Goal: Task Accomplishment & Management: Manage account settings

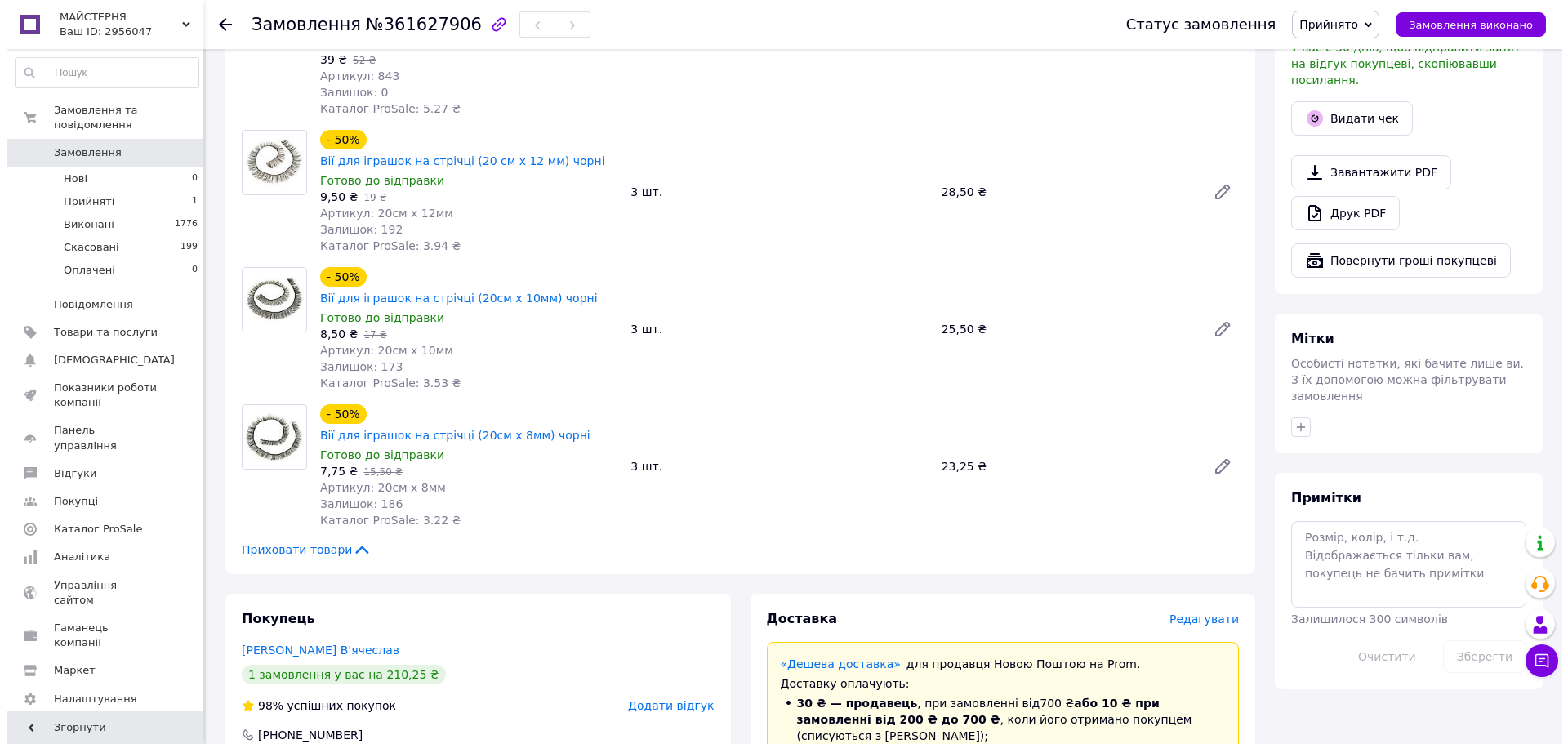
scroll to position [654, 0]
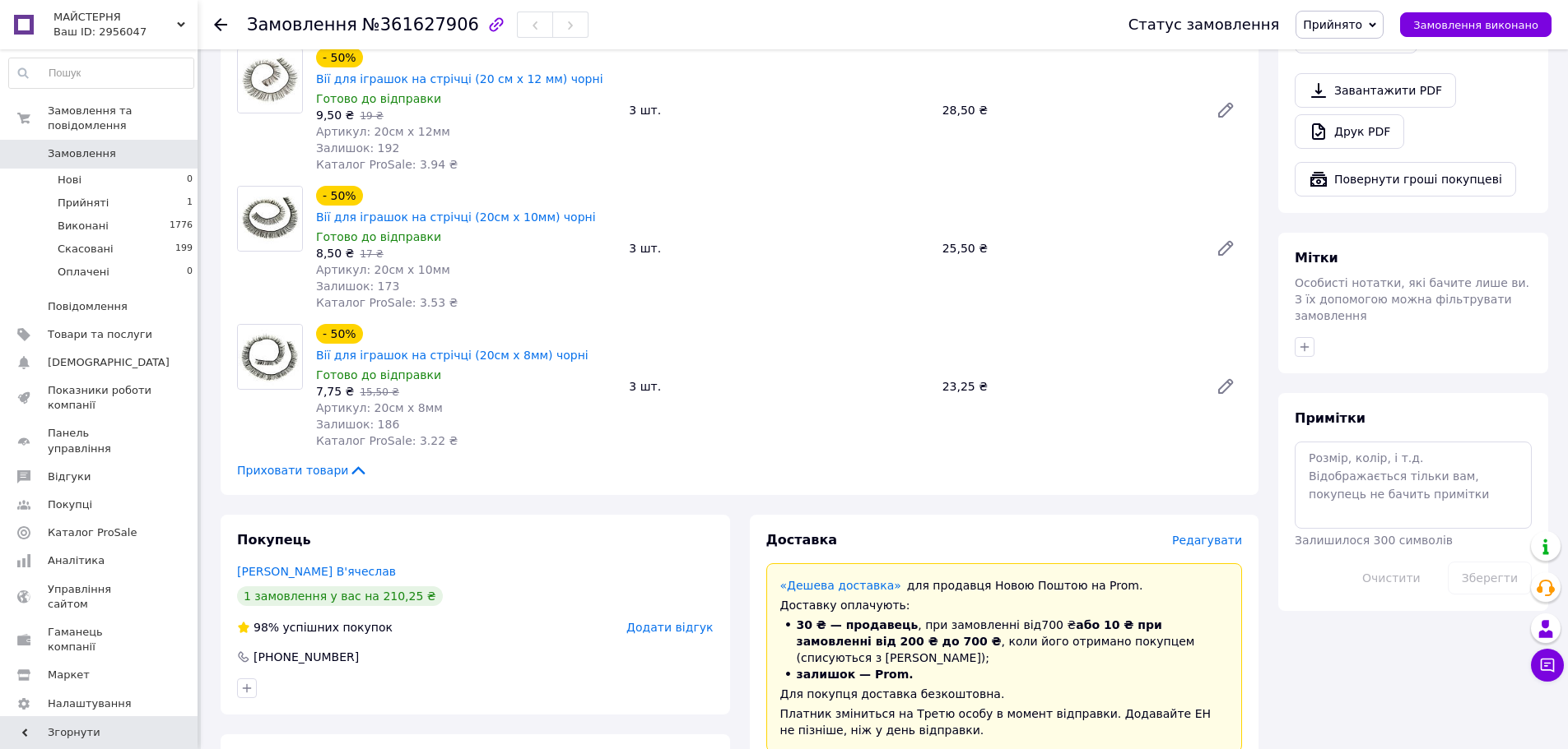
click at [1204, 534] on span "Редагувати" at bounding box center [1206, 541] width 70 height 13
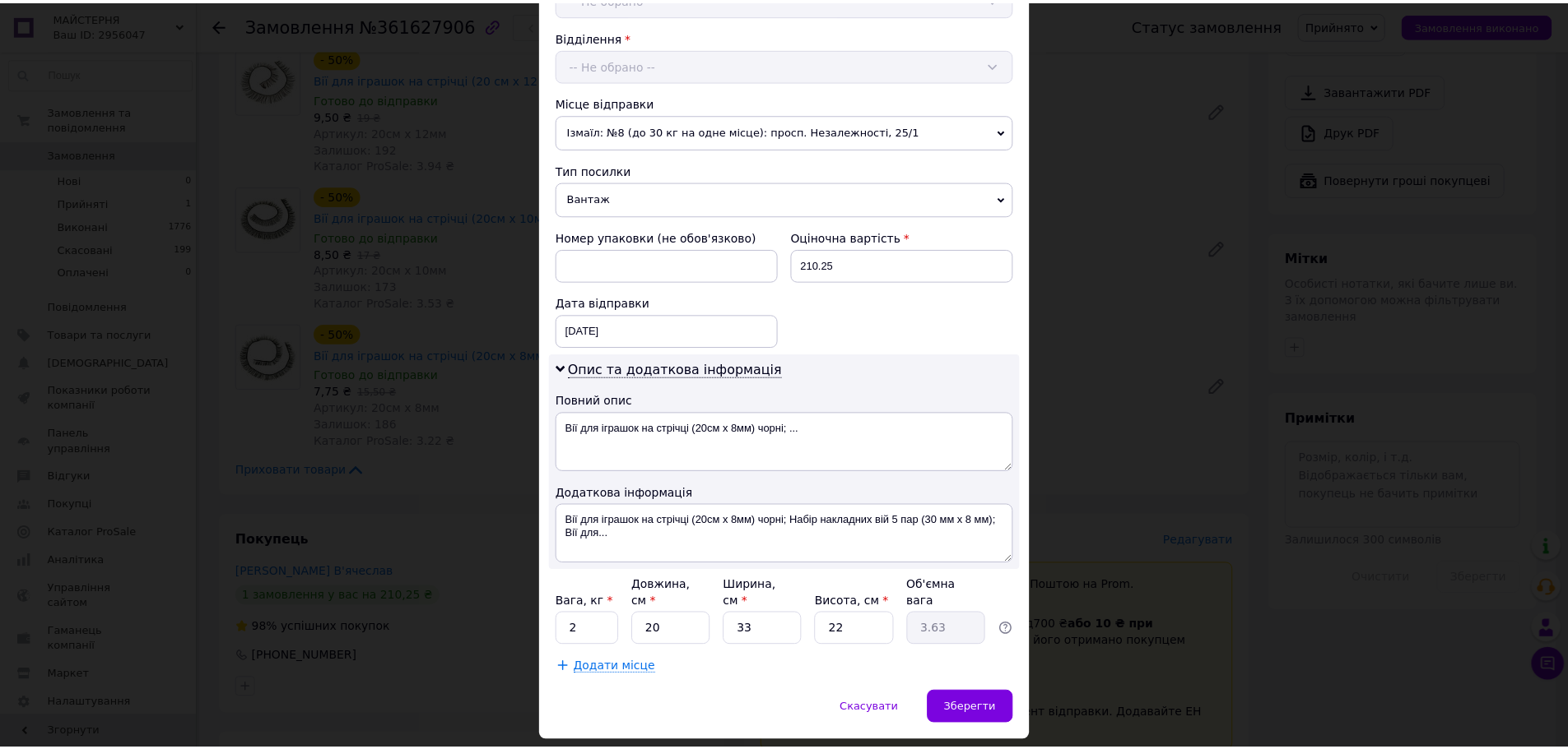
scroll to position [528, 0]
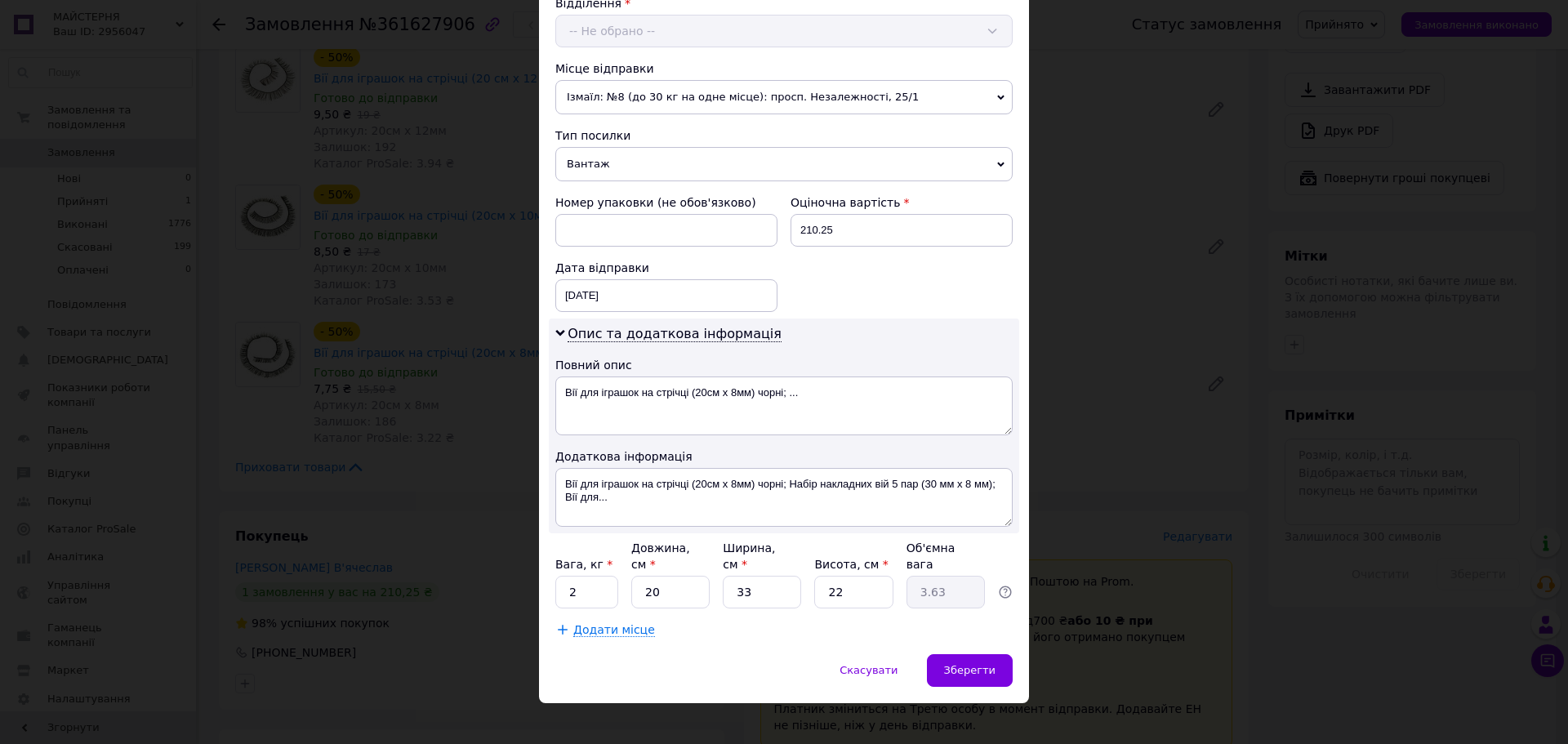
click at [619, 576] on div "Вага, кг * 2 Довжина, см * 20 Ширина, см * 33 Висота, см * 22 Об'ємна вага 3.63" at bounding box center [784, 575] width 458 height 69
click at [588, 585] on input "2" at bounding box center [587, 593] width 63 height 33
type input "0.145"
click at [688, 587] on input "20" at bounding box center [671, 593] width 78 height 33
type input "2"
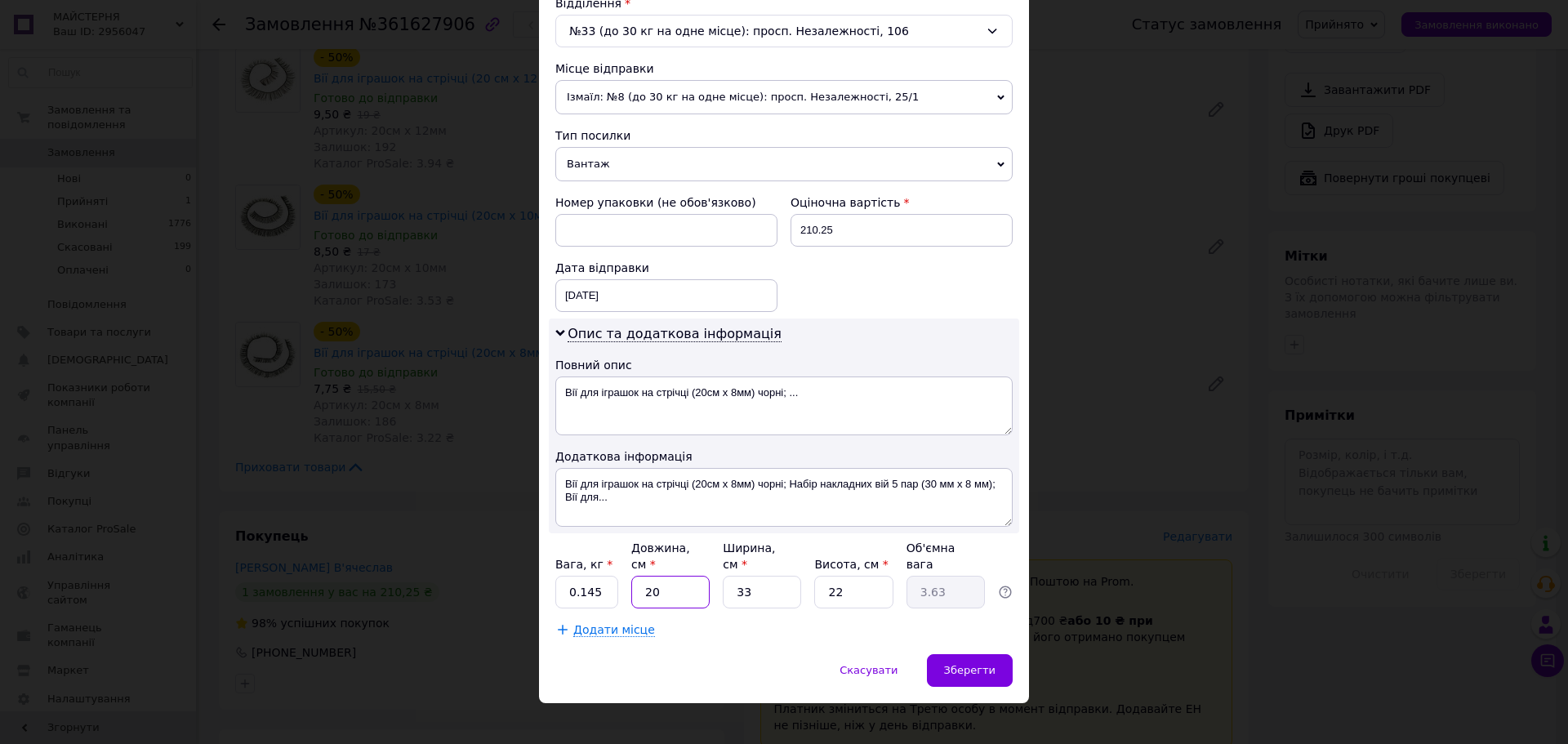
type input "0.36"
type input "1"
type input "0.18"
type input "16"
type input "2.9"
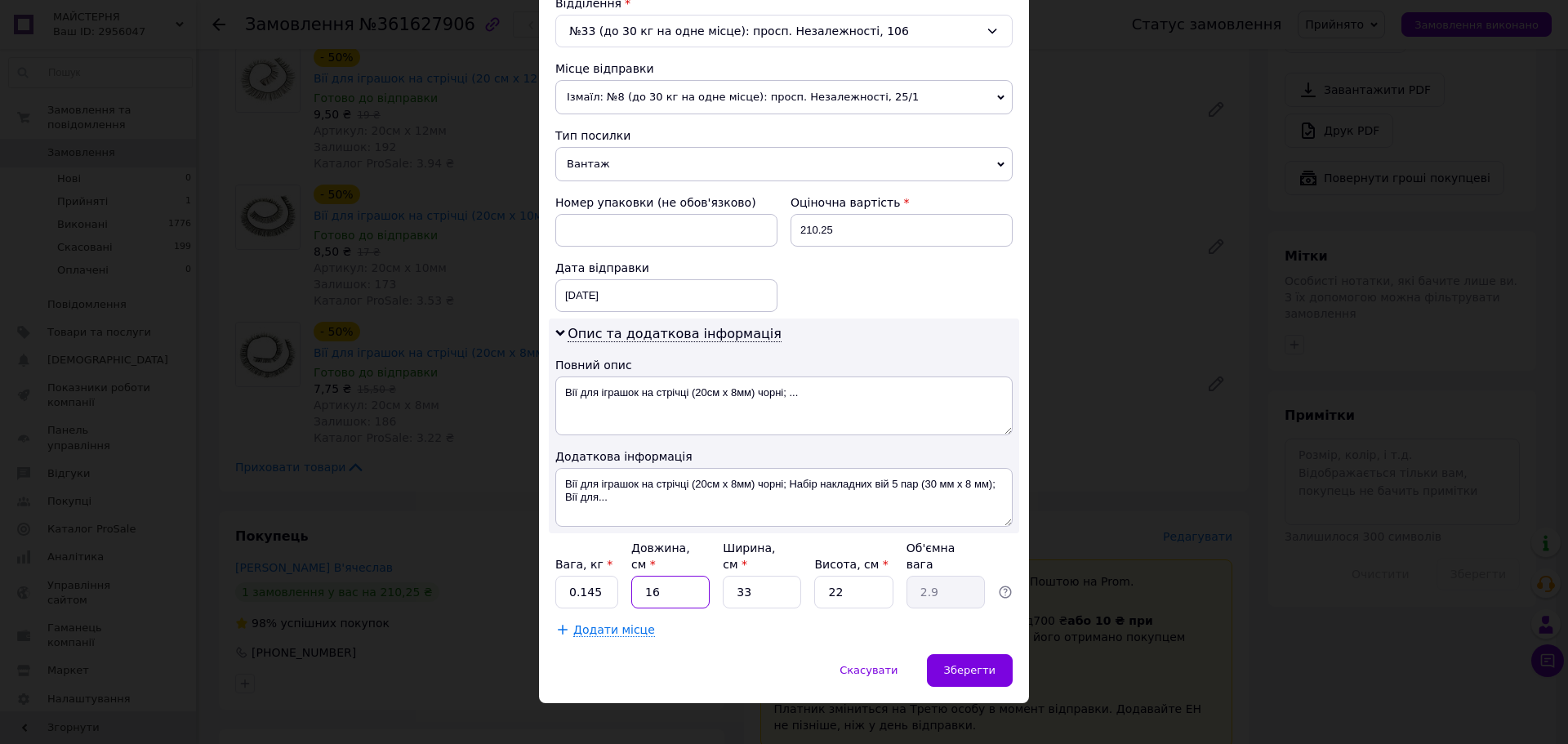
type input "16"
click at [748, 578] on input "33" at bounding box center [762, 593] width 78 height 33
type input "3"
type input "0.26"
type input "1"
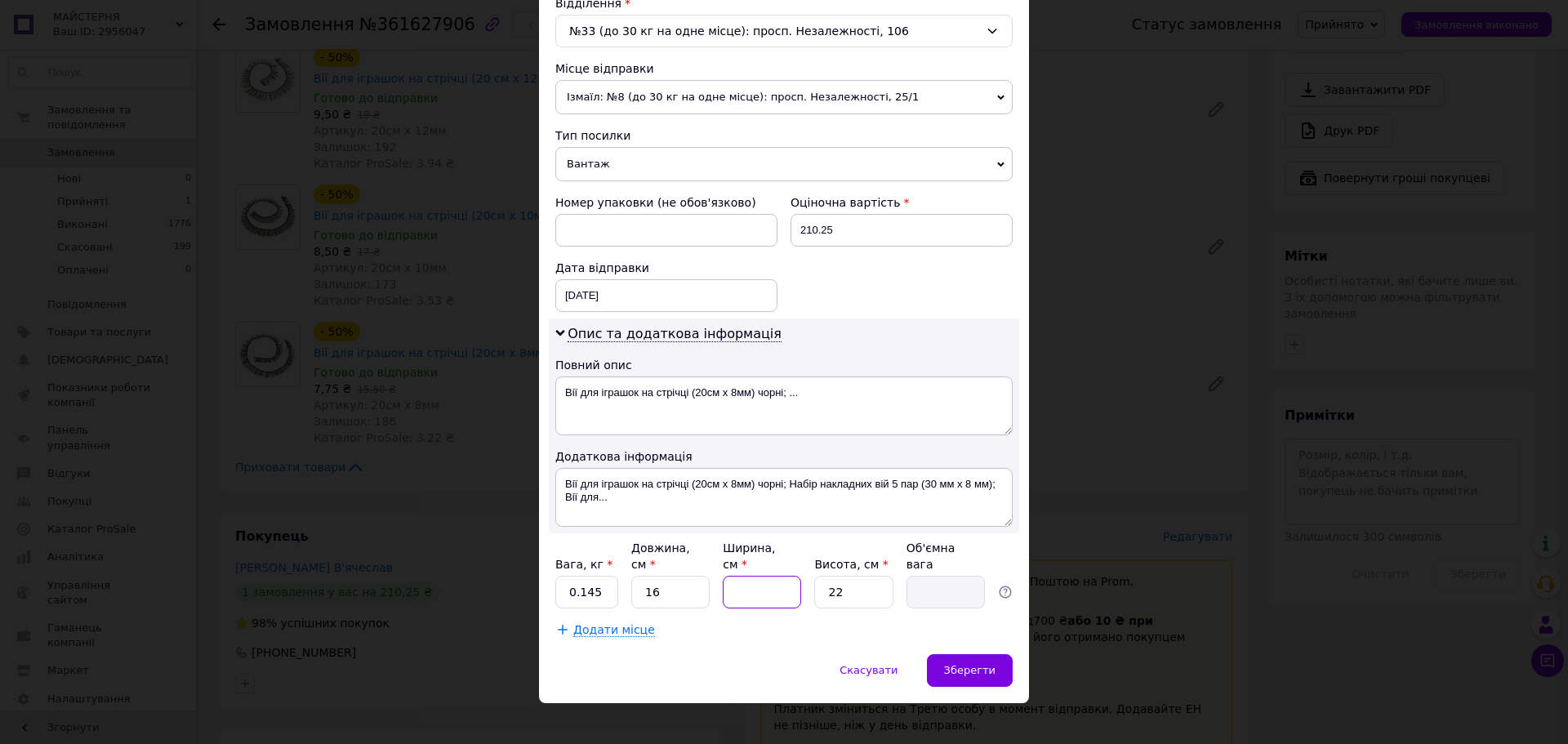
type input "0.1"
type input "12"
type input "1.06"
type input "12"
click at [847, 576] on input "22" at bounding box center [853, 593] width 78 height 33
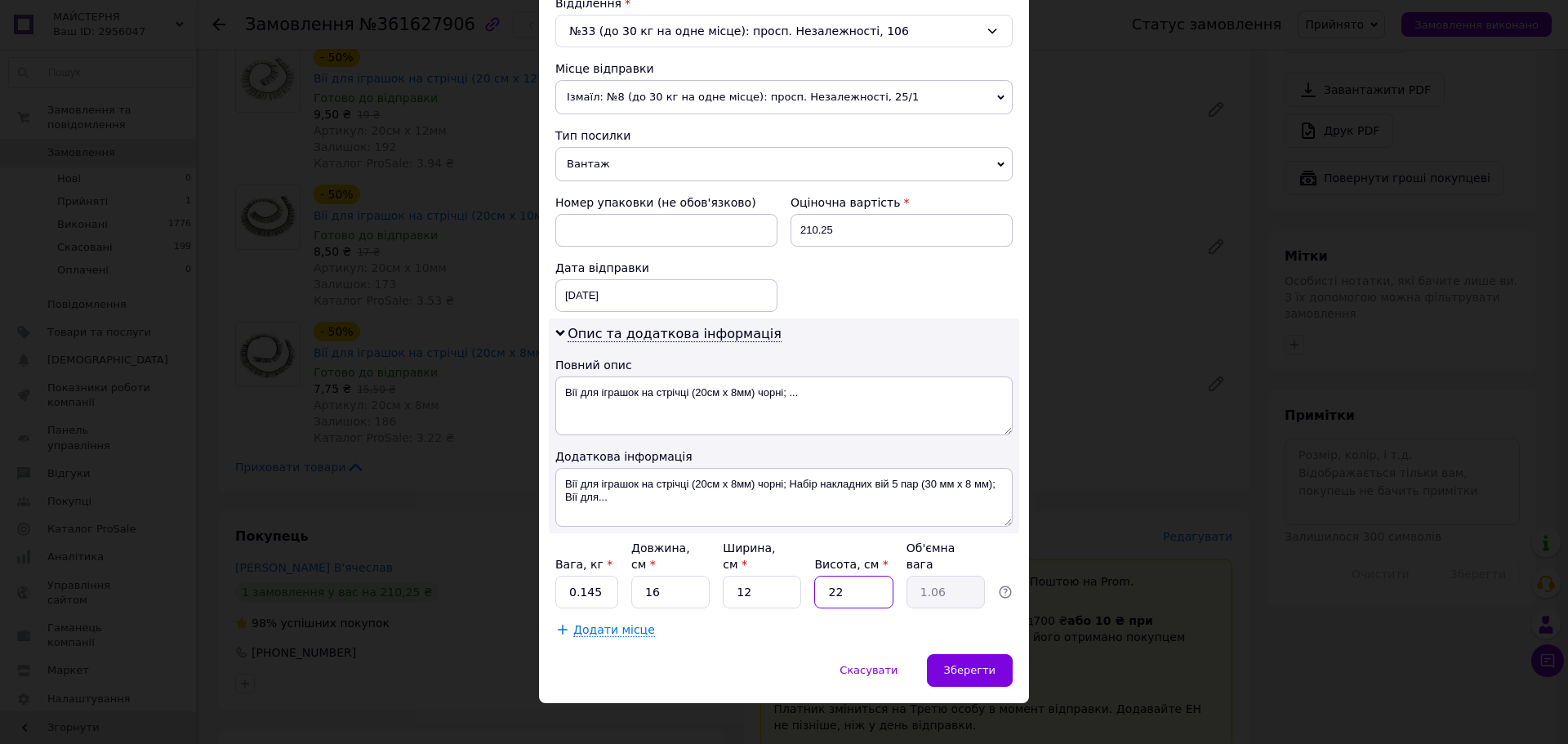
type input "2"
type input "0.1"
type input "1"
type input "0.1"
type input "11"
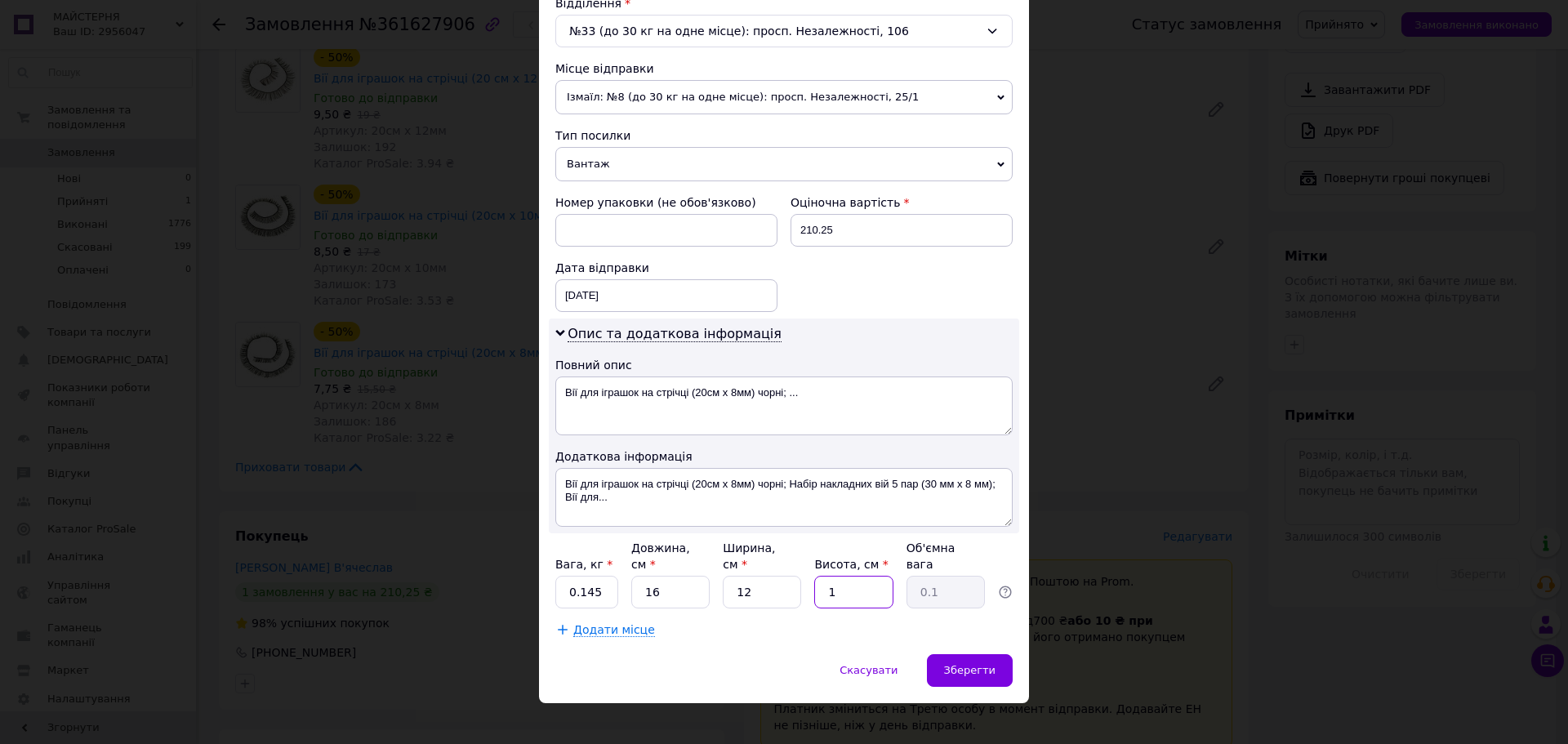
type input "0.53"
type input "11"
click at [962, 665] on div "Зберегти" at bounding box center [969, 671] width 86 height 33
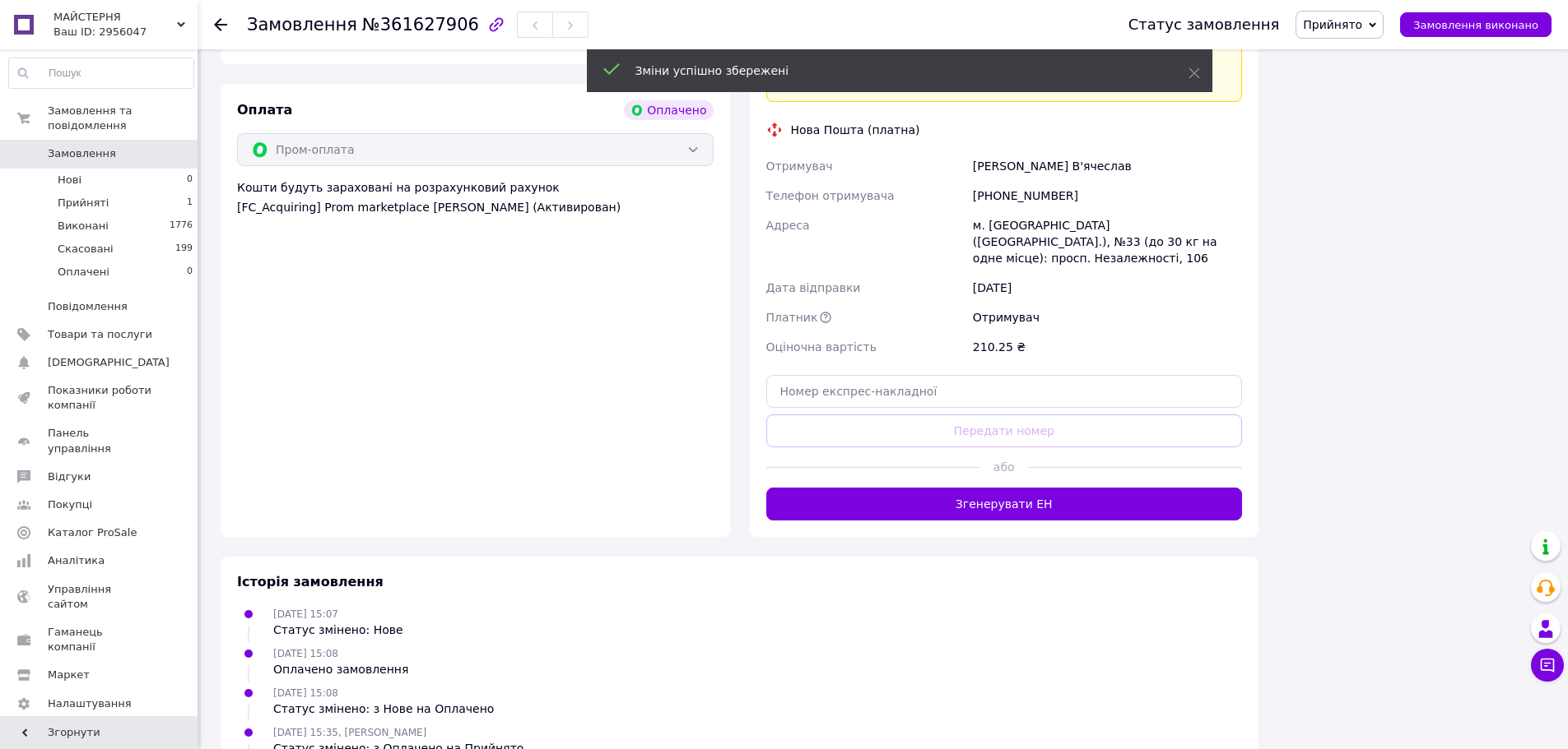
scroll to position [1312, 0]
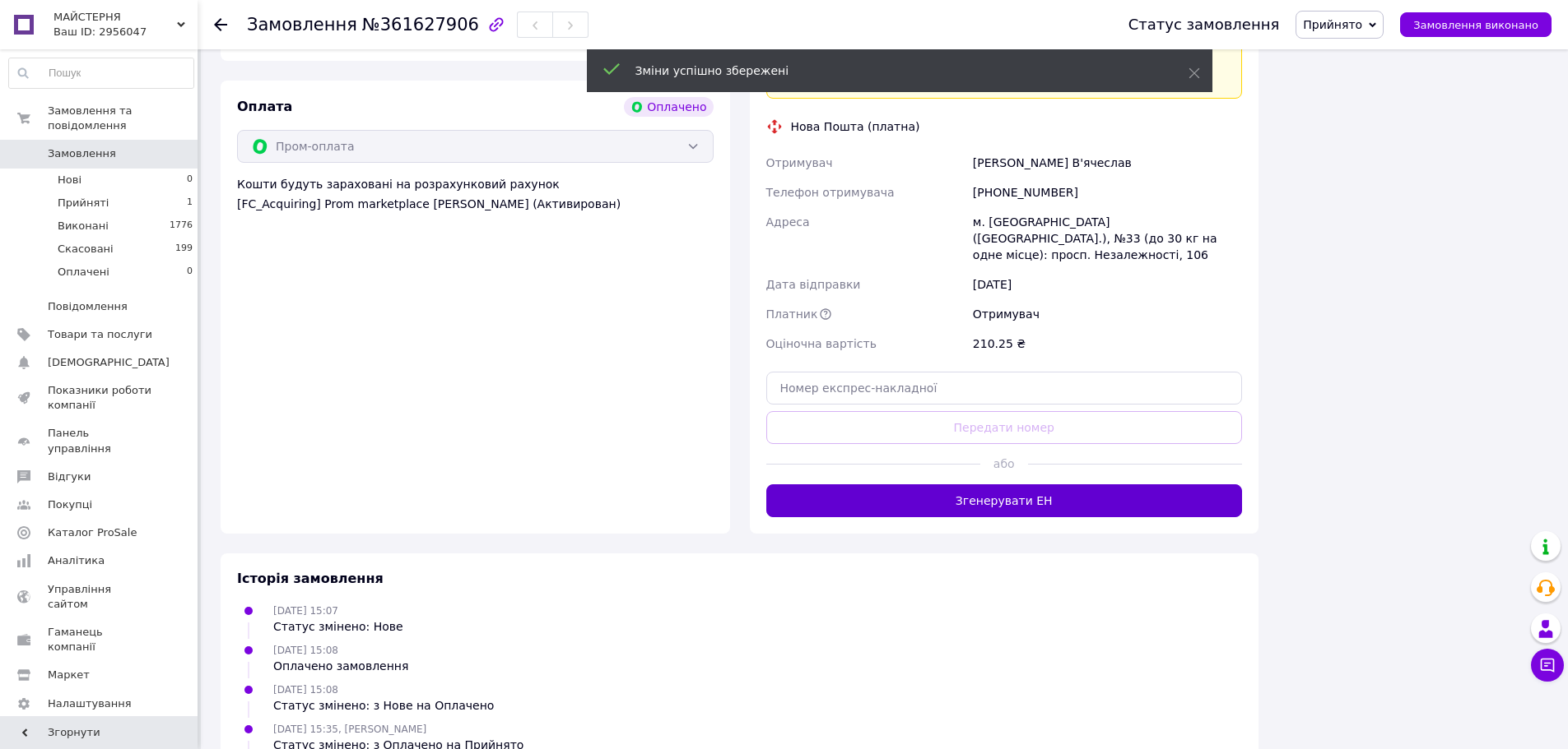
click at [1066, 485] on button "Згенерувати ЕН" at bounding box center [1004, 501] width 477 height 33
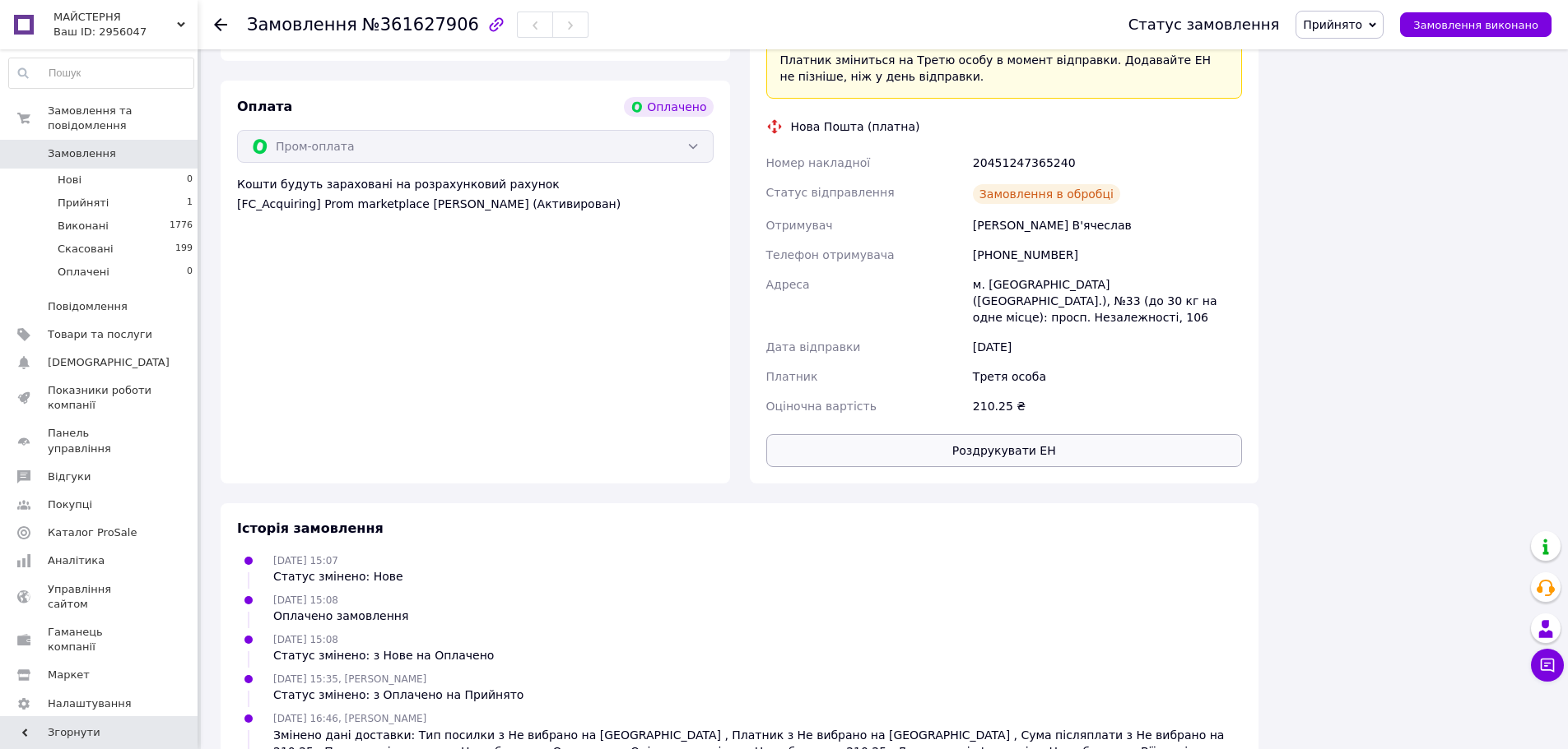
click at [1059, 435] on button "Роздрукувати ЕН" at bounding box center [1004, 451] width 477 height 33
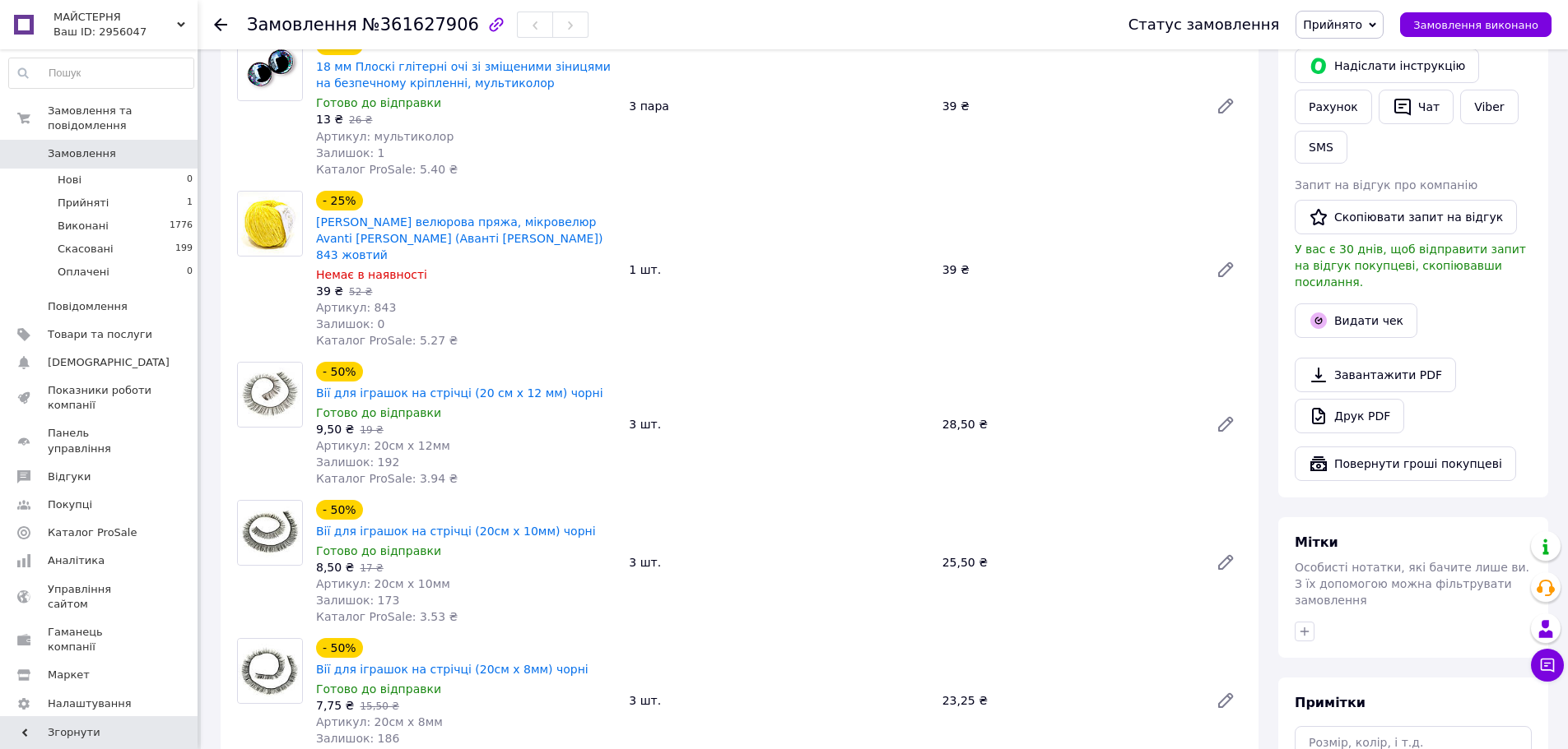
scroll to position [0, 0]
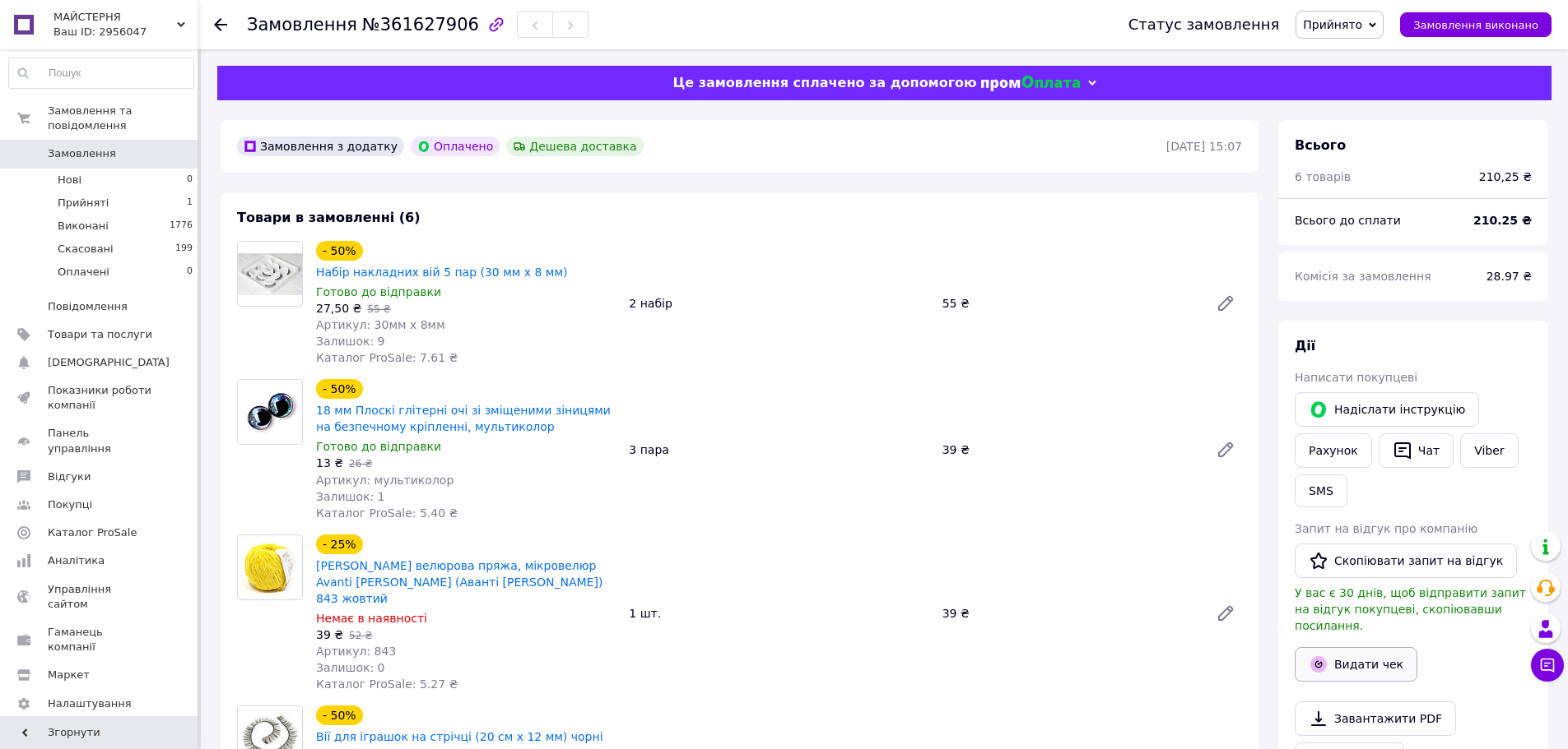
click at [1402, 651] on button "Видати чек" at bounding box center [1356, 665] width 123 height 35
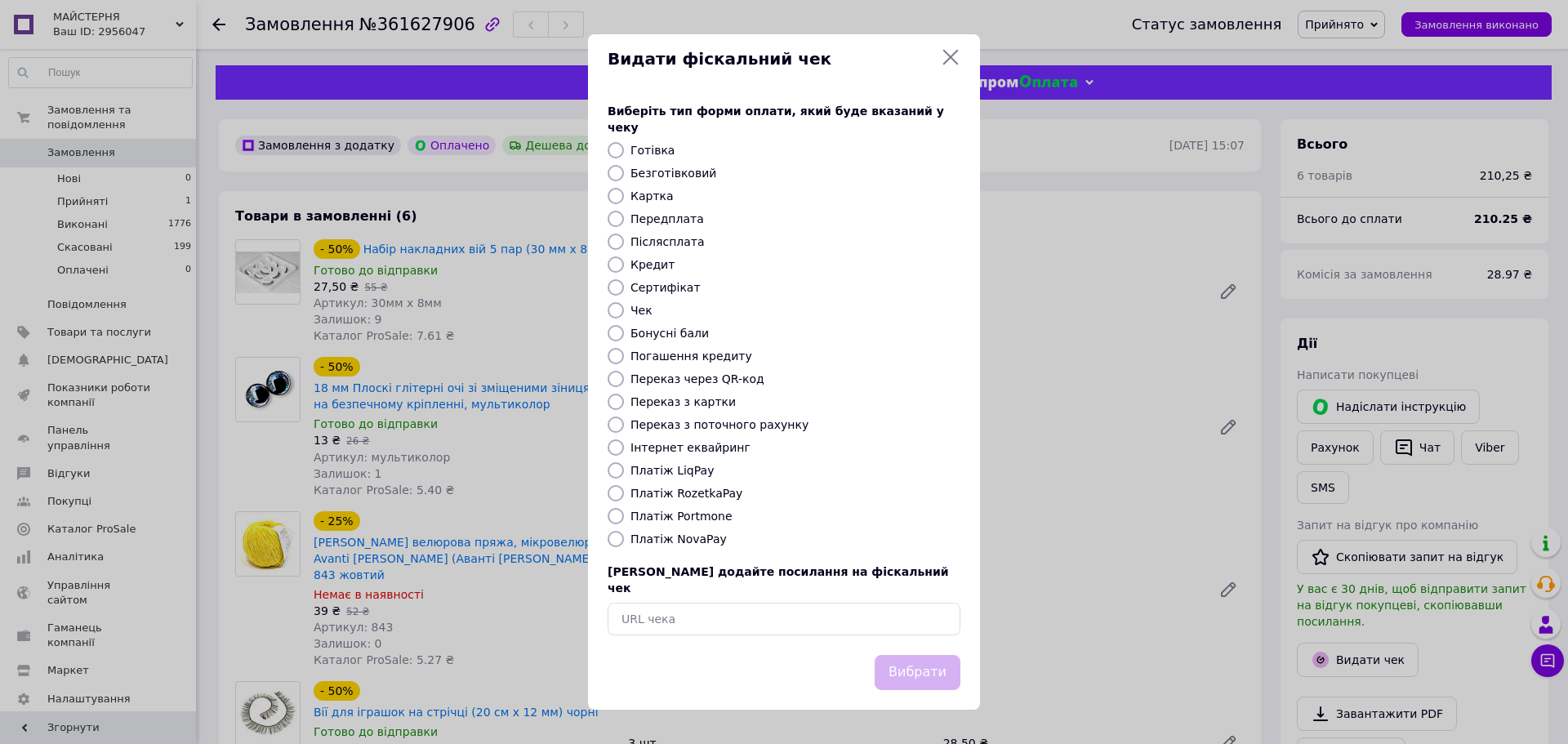
click at [615, 490] on input "Платіж RozetkaPay" at bounding box center [616, 494] width 16 height 16
radio input "true"
click at [922, 656] on button "Вибрати" at bounding box center [917, 673] width 86 height 35
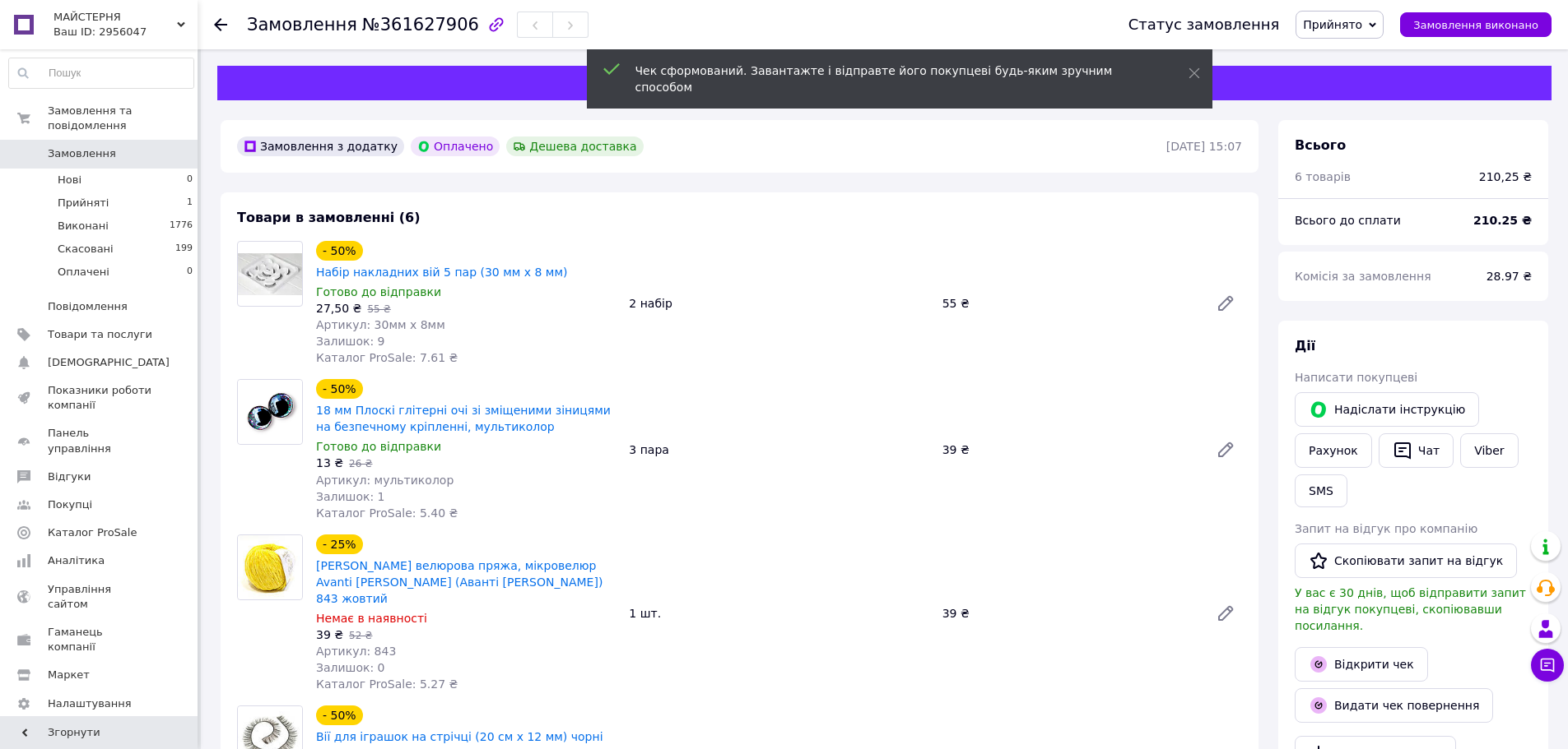
click at [89, 147] on span "Замовлення" at bounding box center [82, 154] width 68 height 15
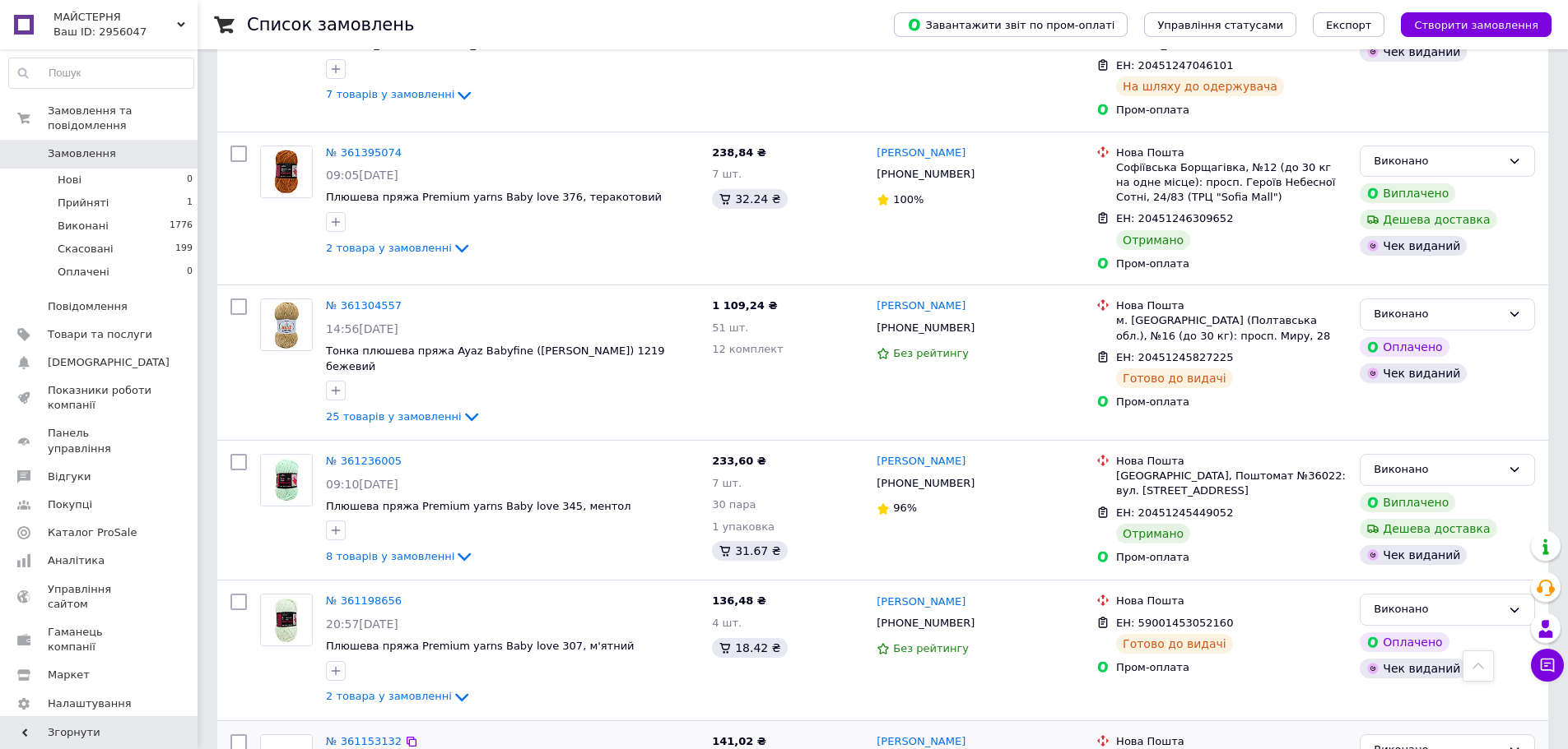
scroll to position [822, 0]
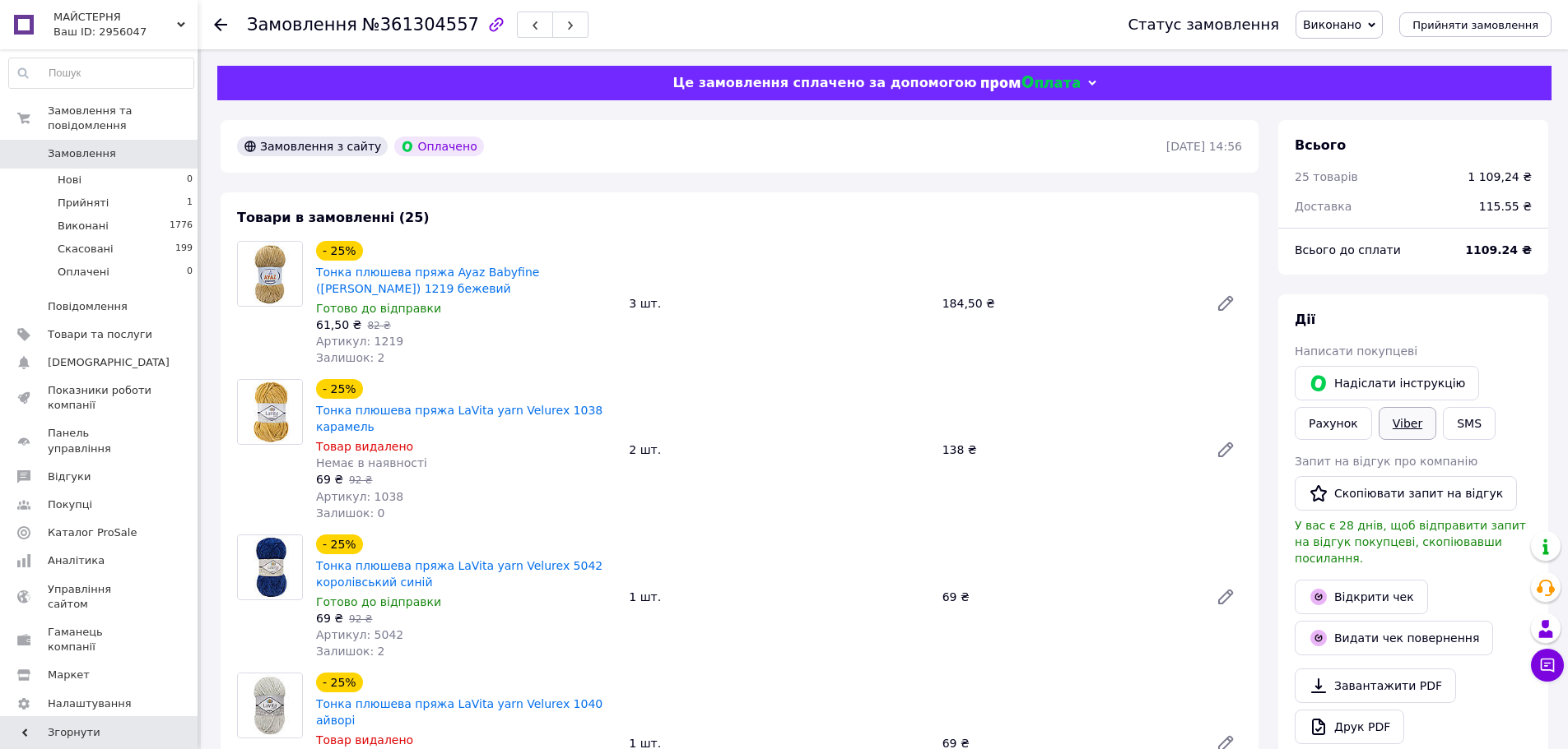
click at [1400, 421] on link "Viber" at bounding box center [1407, 424] width 58 height 33
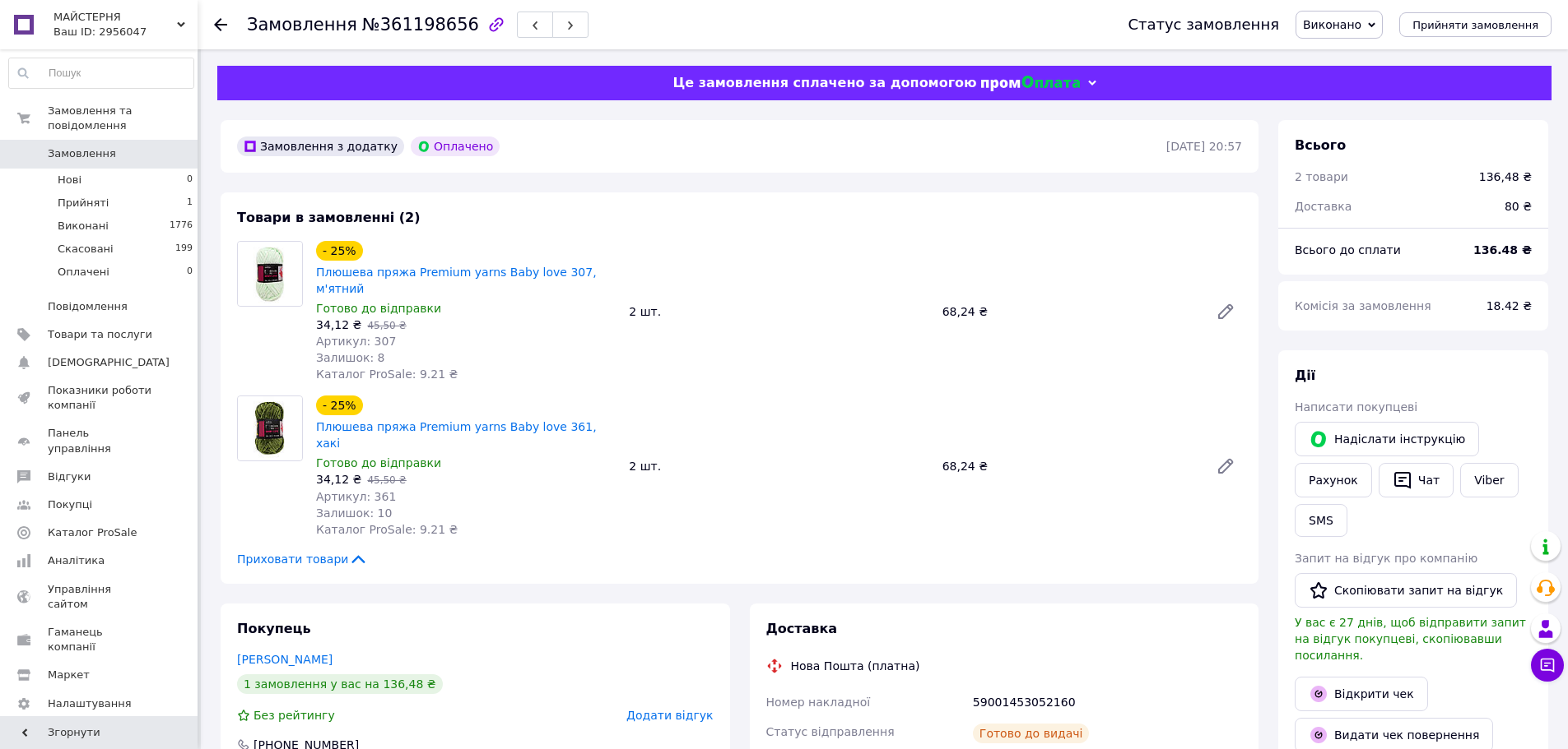
scroll to position [23, 0]
click at [1467, 479] on link "Viber" at bounding box center [1489, 481] width 58 height 35
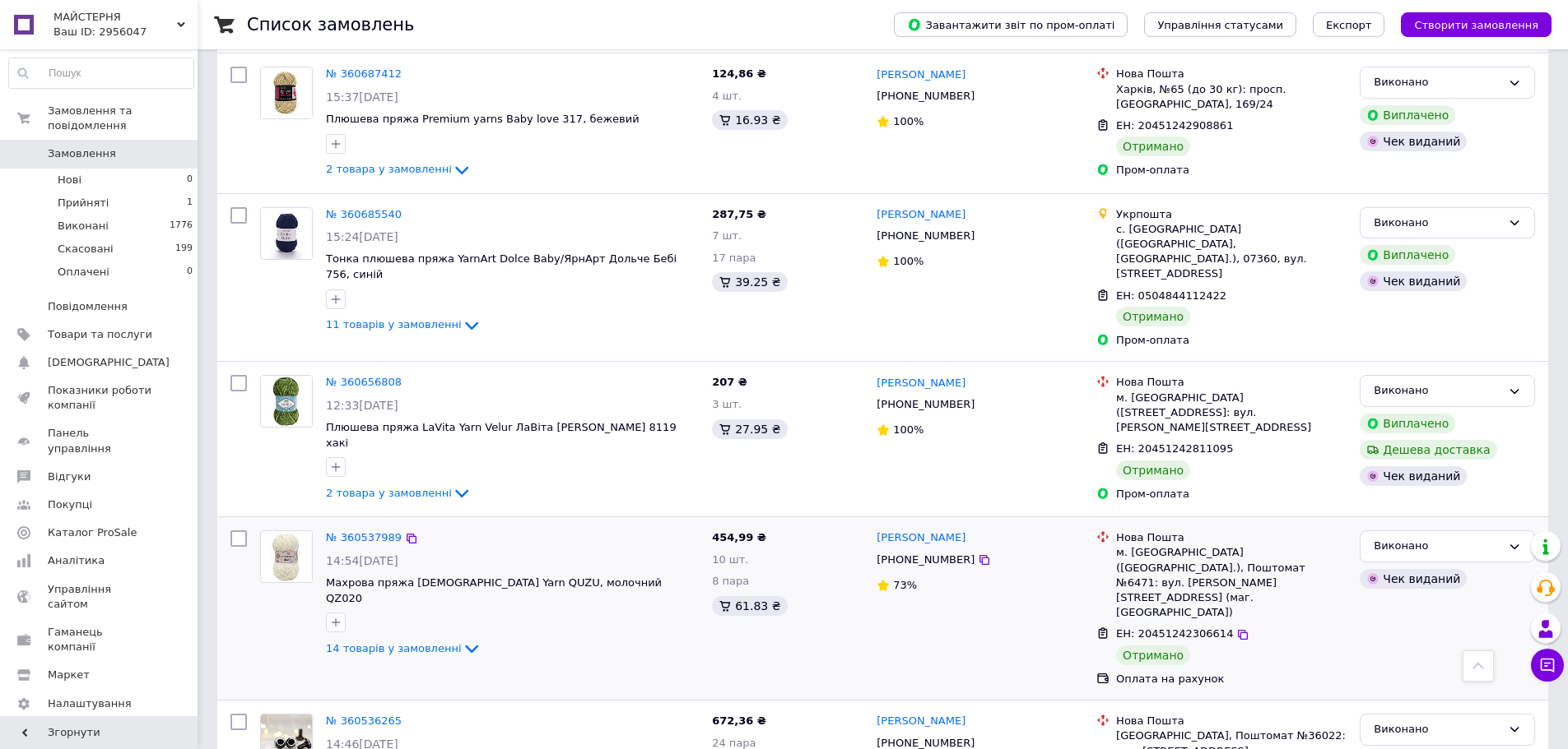
scroll to position [2573, 0]
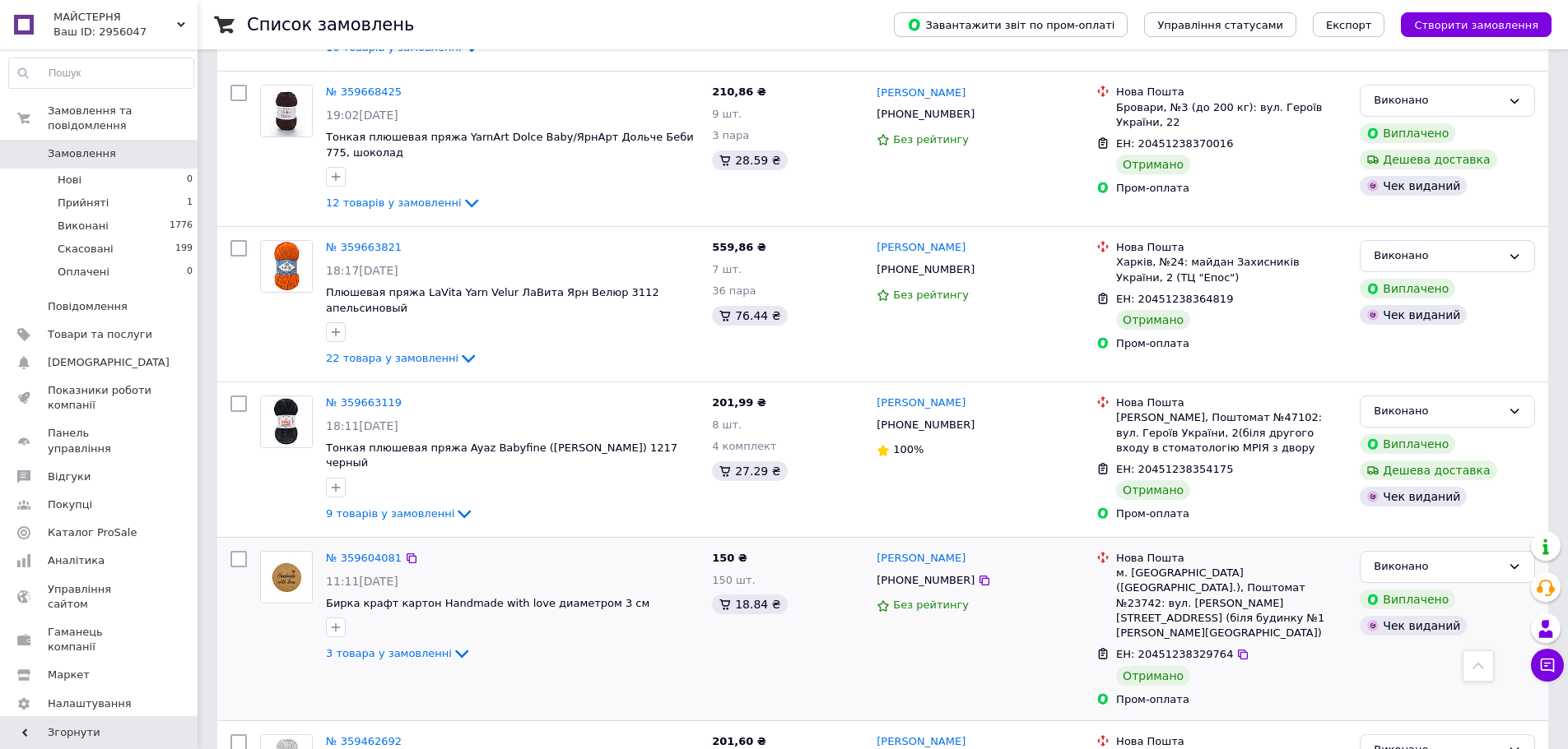
scroll to position [2525, 0]
